Goal: Task Accomplishment & Management: Complete application form

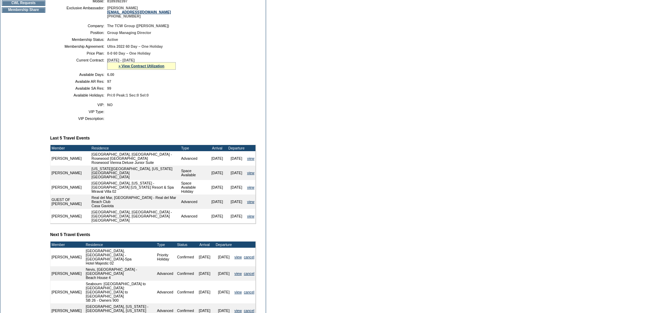
scroll to position [206, 0]
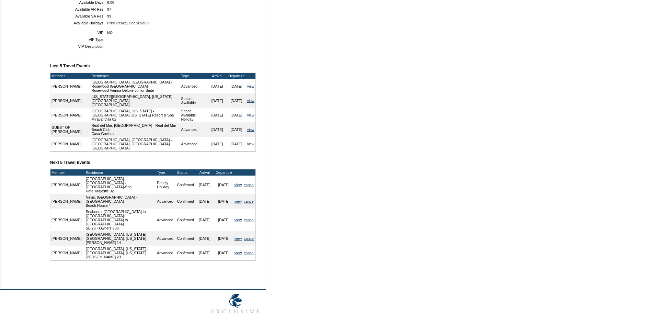
click at [307, 237] on form "Follow Us ::" at bounding box center [327, 59] width 654 height 530
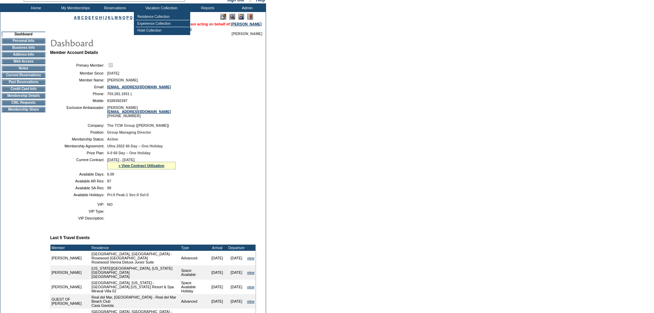
scroll to position [0, 0]
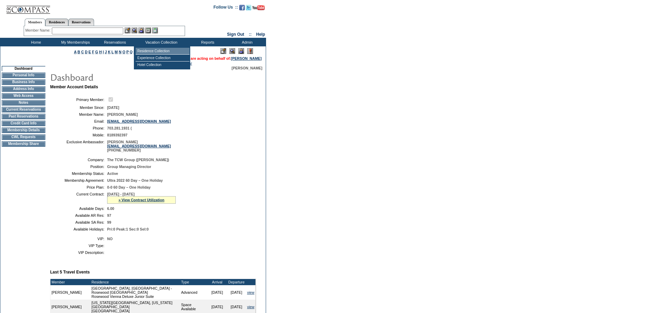
click at [151, 50] on td "Residence Collection" at bounding box center [163, 51] width 54 height 7
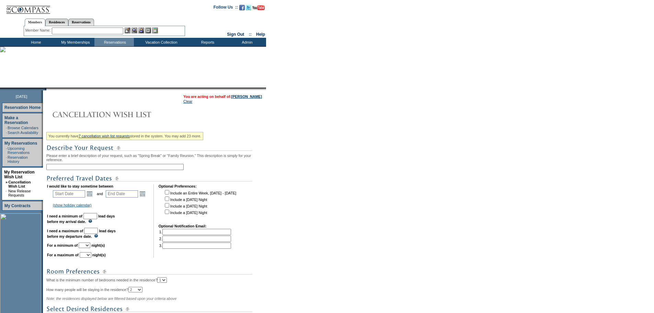
click at [75, 169] on input "text" at bounding box center [114, 167] width 137 height 6
type input "Nevis back end"
click at [92, 197] on link "Open the calendar popup." at bounding box center [90, 194] width 8 height 8
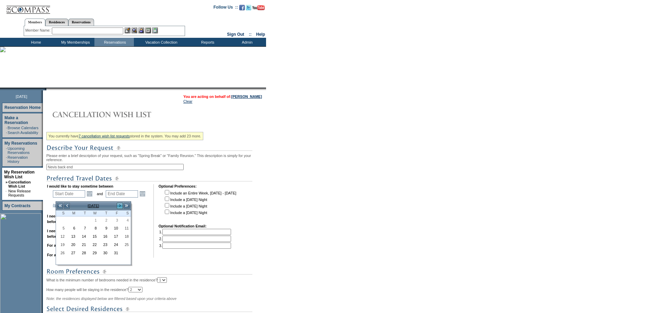
click at [120, 206] on link ">" at bounding box center [119, 205] width 7 height 7
click at [93, 229] on link "4" at bounding box center [93, 228] width 10 height 8
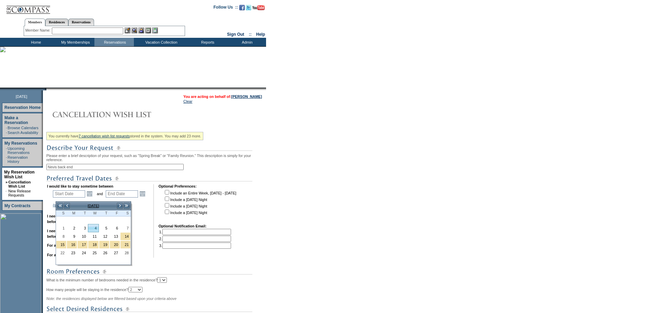
type input "2026-02-04"
type input "2026-02-05"
type input "2/4/2026"
type input "2/5/2026"
type input "127"
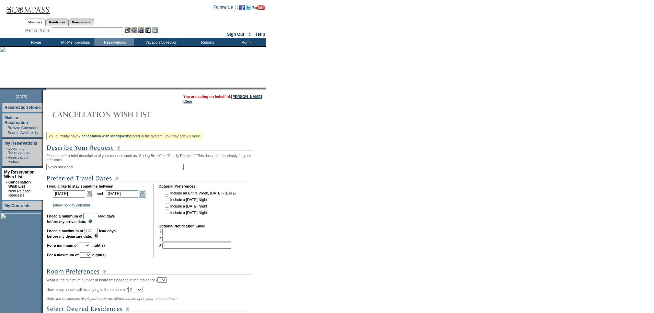
drag, startPoint x: 142, startPoint y: 197, endPoint x: 143, endPoint y: 202, distance: 5.6
click at [142, 197] on link "Open the calendar popup." at bounding box center [143, 194] width 8 height 8
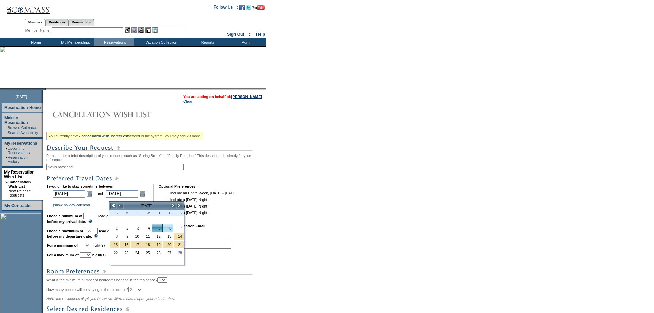
drag, startPoint x: 172, startPoint y: 227, endPoint x: 161, endPoint y: 226, distance: 10.4
click at [171, 227] on link "6" at bounding box center [168, 228] width 10 height 8
type input "2026-02-06"
type input "2/6/2026"
type input "128"
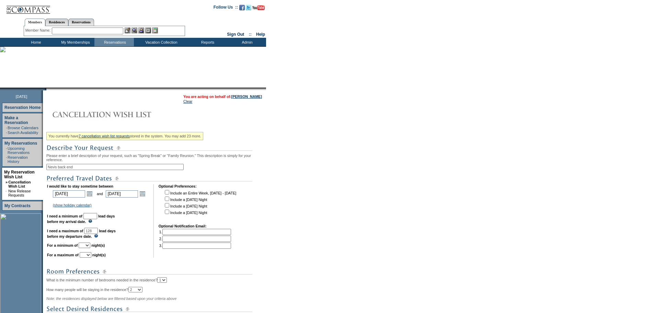
click at [97, 219] on input "text" at bounding box center [90, 216] width 14 height 6
type input "30"
click at [393, 223] on form "Follow Us ::" at bounding box center [327, 219] width 654 height 438
click at [90, 248] on select "1 2 3 4 5 6 7 8 9 10 11 12 13 14" at bounding box center [85, 244] width 12 height 5
click at [87, 248] on select "1 2 3 4 5 6 7 8 9 10 11 12 13 14" at bounding box center [85, 244] width 12 height 5
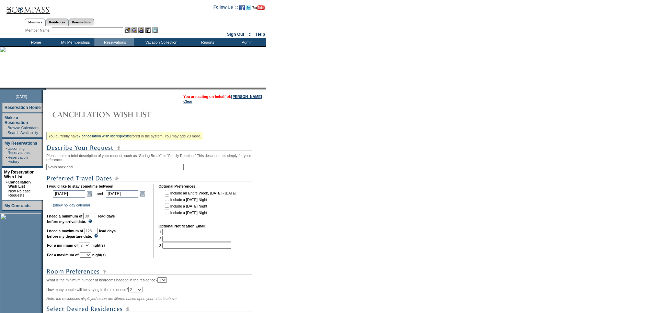
click at [90, 248] on select "1 2 3 4 5 6 7 8 9 10 11 12 13 14" at bounding box center [85, 244] width 12 height 5
select select "1"
click at [87, 248] on select "1 2 3 4 5 6 7 8 9 10 11 12 13 14" at bounding box center [85, 244] width 12 height 5
click at [91, 258] on select "1 2 3 4 5 6 7 8 9 10 11 12 13 14" at bounding box center [86, 254] width 12 height 5
select select "2"
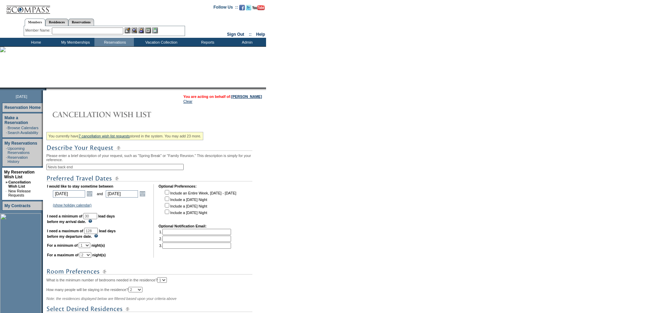
click at [88, 258] on select "1 2 3 4 5 6 7 8 9 10 11 12 13 14" at bounding box center [86, 254] width 12 height 5
click at [361, 229] on form "Follow Us ::" at bounding box center [327, 219] width 654 height 438
click at [93, 197] on link "Open the calendar popup." at bounding box center [90, 194] width 8 height 8
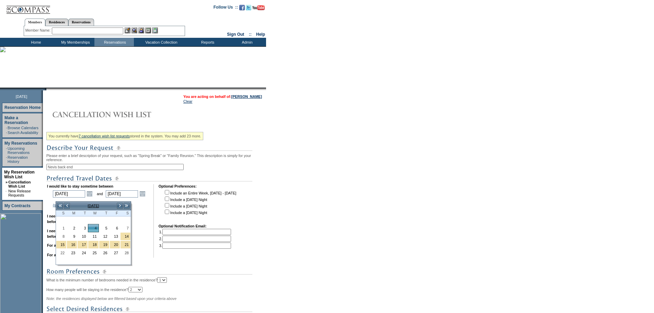
click at [285, 213] on form "Follow Us ::" at bounding box center [327, 219] width 654 height 438
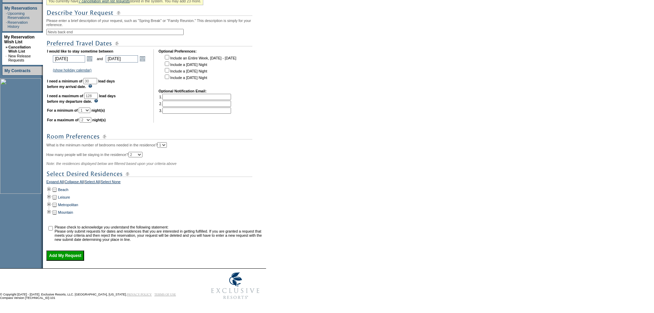
scroll to position [137, 0]
click at [48, 196] on td "You currently have 7 cancellation wish list requests stored in the system. You …" at bounding box center [155, 117] width 220 height 288
click at [55, 193] on td at bounding box center [54, 190] width 5 height 8
click at [52, 193] on td at bounding box center [48, 190] width 5 height 8
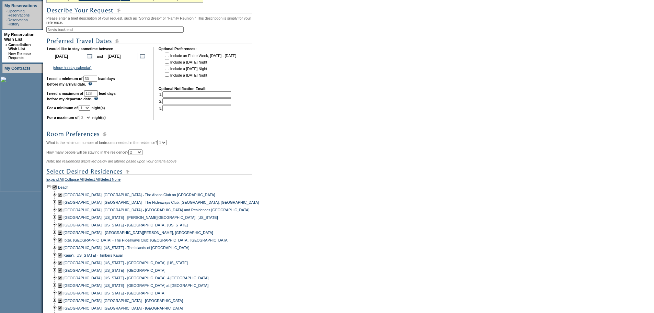
click at [57, 191] on td at bounding box center [54, 187] width 5 height 8
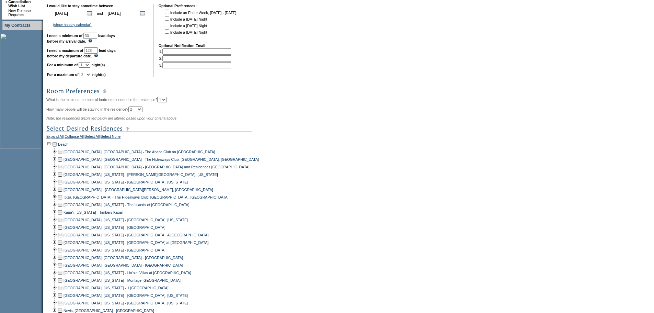
scroll to position [240, 0]
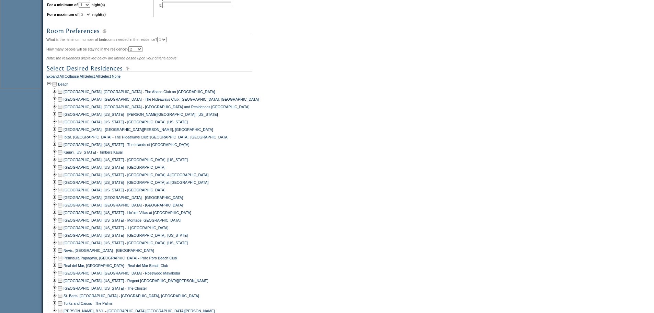
click at [63, 254] on td at bounding box center [59, 251] width 5 height 8
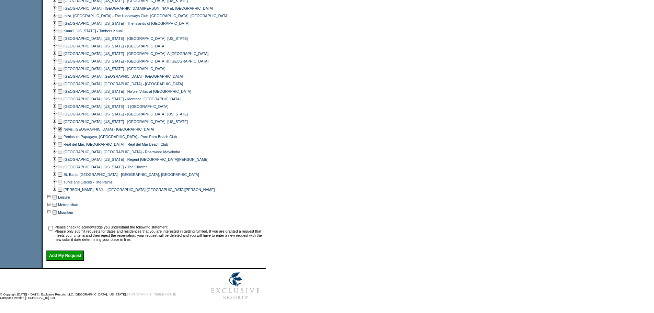
scroll to position [375, 0]
drag, startPoint x: 53, startPoint y: 227, endPoint x: 52, endPoint y: 231, distance: 4.5
click at [52, 228] on td at bounding box center [50, 233] width 7 height 16
click at [53, 226] on input "checkbox" at bounding box center [50, 228] width 4 height 4
checkbox input "true"
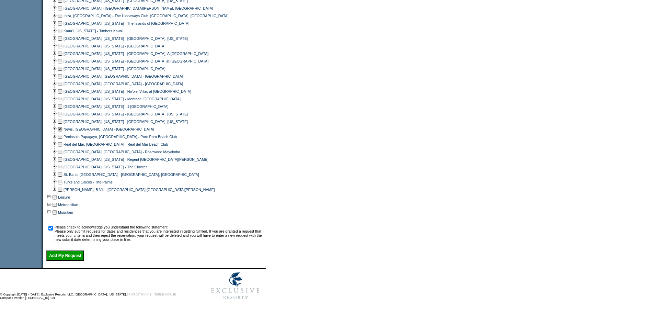
click at [62, 251] on input "Add My Request" at bounding box center [65, 255] width 38 height 10
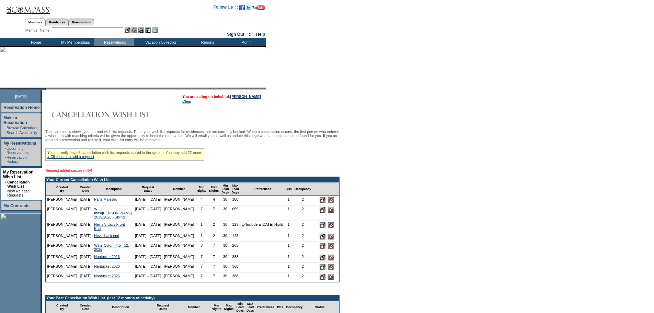
drag, startPoint x: 379, startPoint y: 104, endPoint x: 208, endPoint y: 55, distance: 177.5
click at [377, 104] on form "Follow Us ::" at bounding box center [327, 282] width 654 height 564
click at [453, 95] on form "Follow Us ::" at bounding box center [327, 282] width 654 height 564
click at [35, 40] on td "Home" at bounding box center [34, 42] width 39 height 9
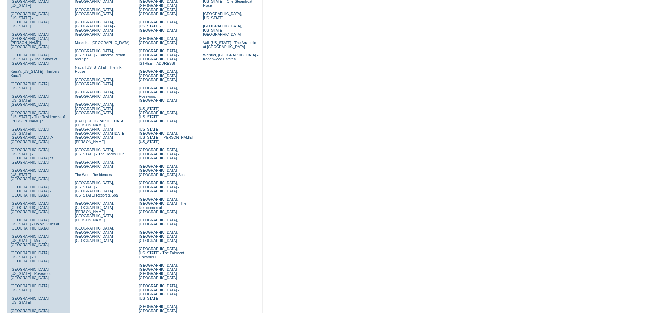
scroll to position [206, 0]
